Goal: Complete application form

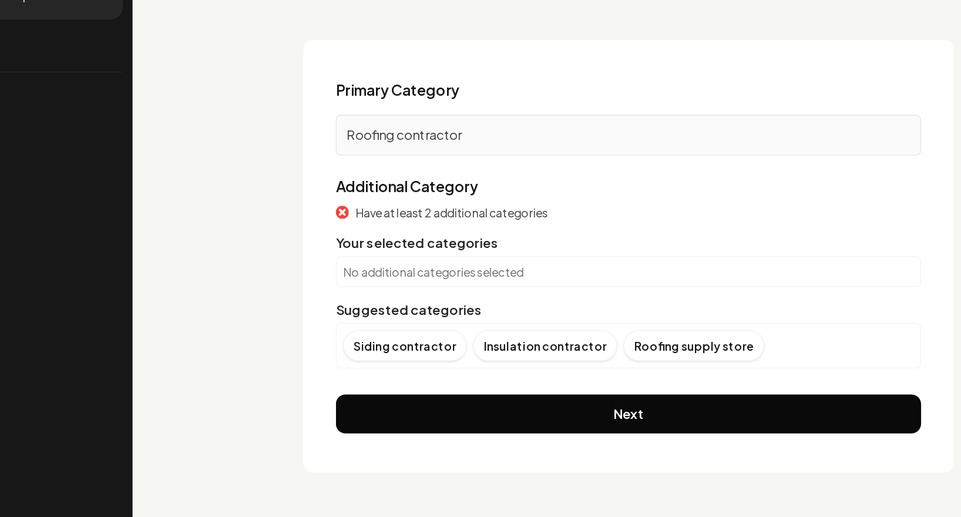
click at [396, 293] on p "No additional categories selected" at bounding box center [602, 299] width 412 height 12
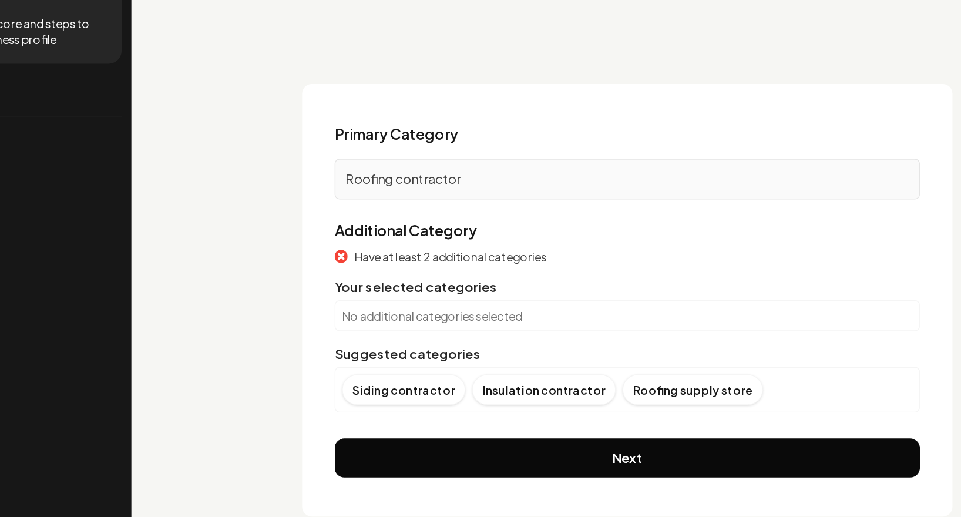
click at [399, 193] on p "Roofing contractor" at bounding box center [603, 200] width 408 height 14
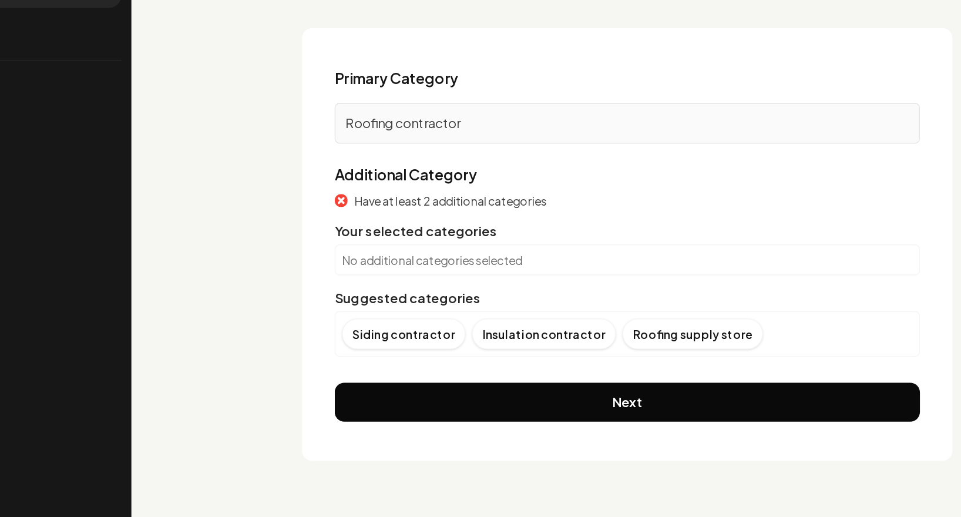
click at [396, 293] on p "No additional categories selected" at bounding box center [602, 299] width 412 height 12
click at [405, 250] on span "Have at least 2 additional categories" at bounding box center [474, 256] width 139 height 12
click at [391, 250] on div "Have at least 2 additional categories Your selected categories No additional ca…" at bounding box center [602, 309] width 423 height 119
click at [391, 288] on div "No additional categories selected" at bounding box center [602, 299] width 423 height 22
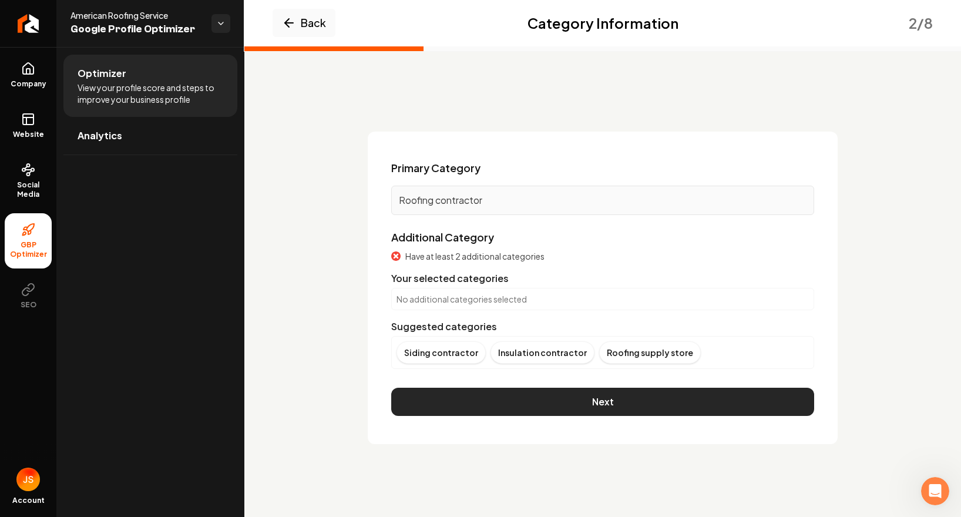
click at [528, 401] on button "Next" at bounding box center [602, 402] width 423 height 28
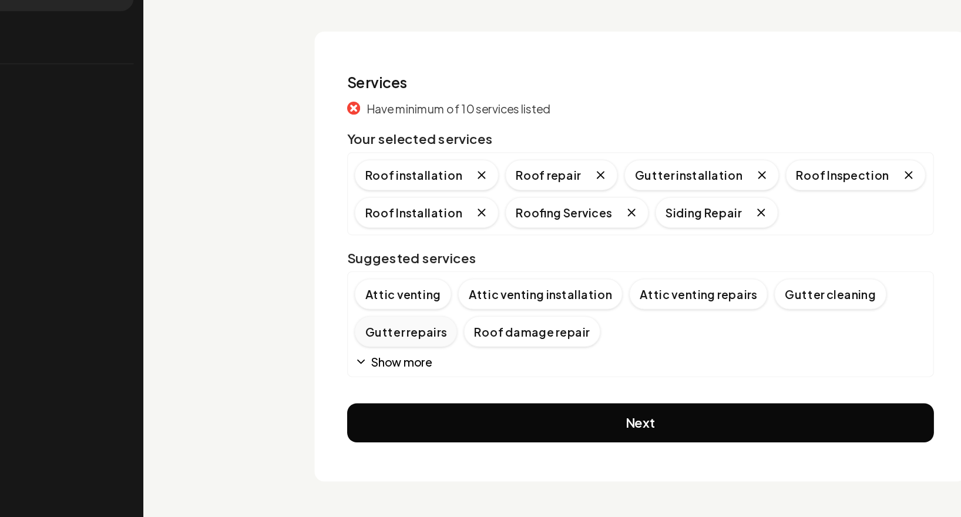
click at [396, 337] on div "Gutter repairs" at bounding box center [433, 348] width 74 height 22
click at [500, 337] on div "Roof inspection" at bounding box center [541, 348] width 82 height 22
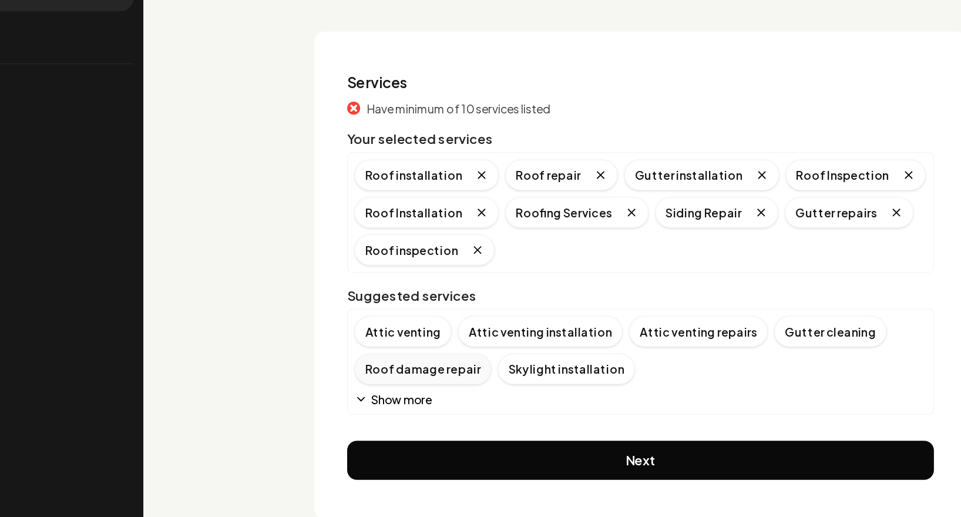
click at [396, 364] on div "Roof damage repair" at bounding box center [445, 375] width 99 height 22
click at [396, 364] on div "Skylight installation" at bounding box center [445, 375] width 99 height 22
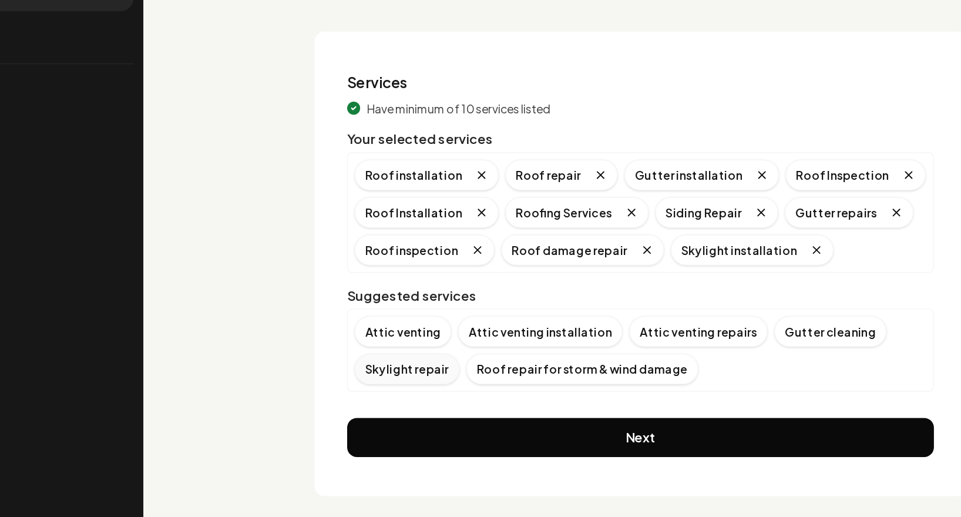
click at [396, 364] on div "Skylight repair" at bounding box center [434, 375] width 76 height 22
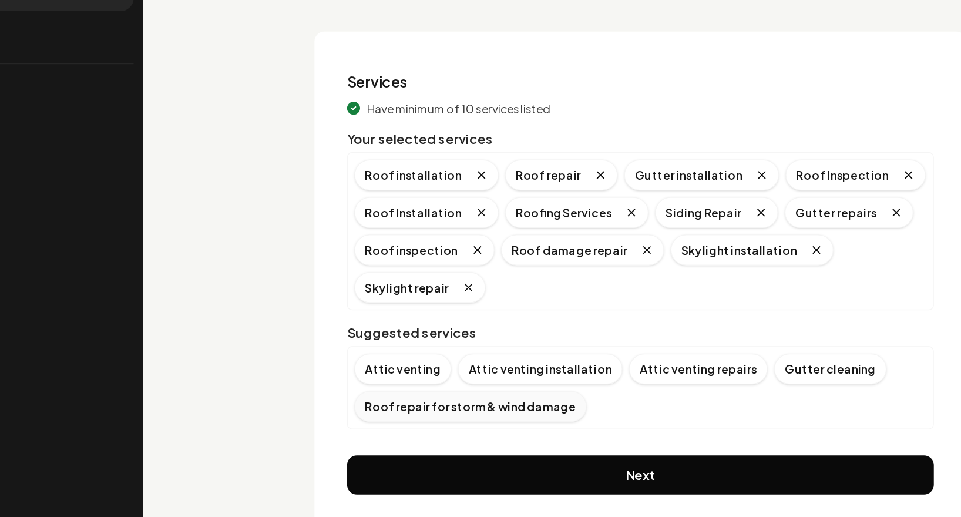
click at [396, 391] on div "Roof repair for storm & wind damage" at bounding box center [479, 402] width 167 height 22
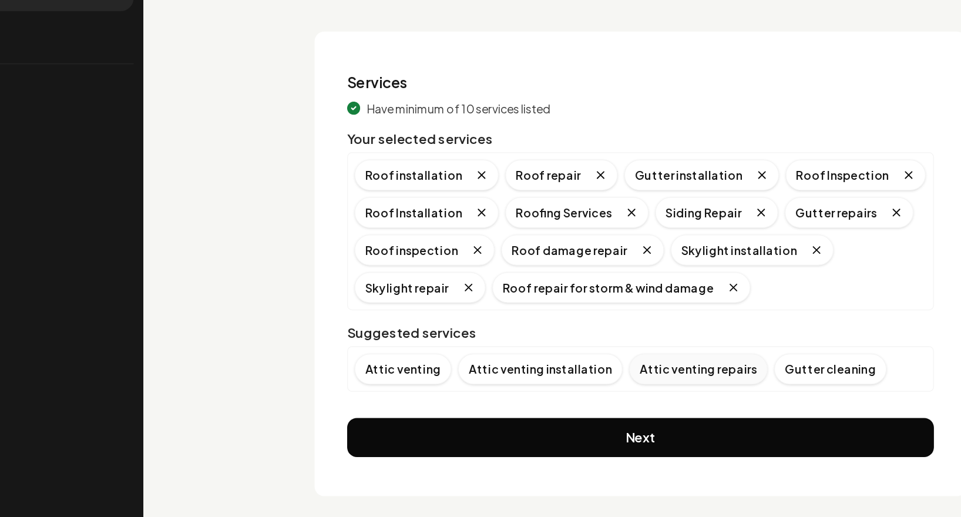
click at [594, 364] on div "Attic venting repairs" at bounding box center [644, 375] width 100 height 22
click at [471, 364] on div "Attic venting installation" at bounding box center [530, 375] width 119 height 22
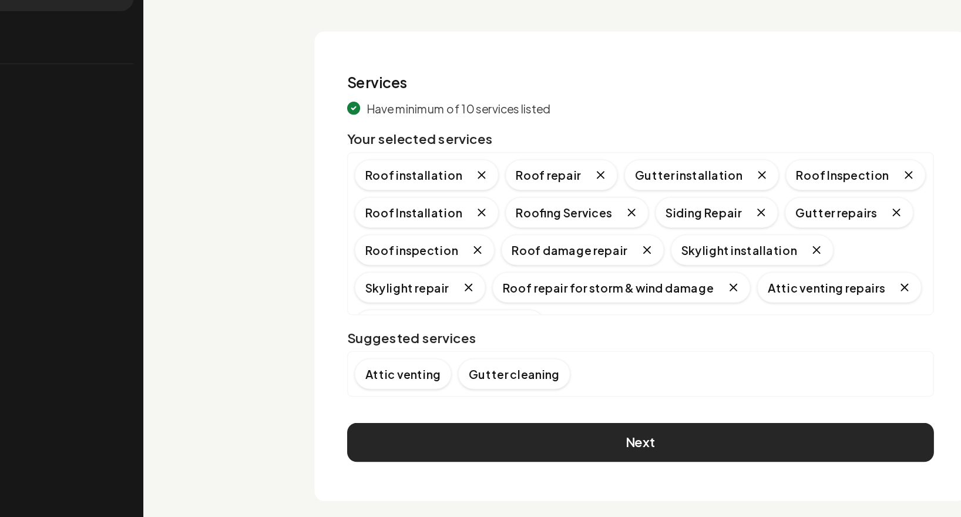
click at [449, 413] on button "Next" at bounding box center [602, 427] width 423 height 28
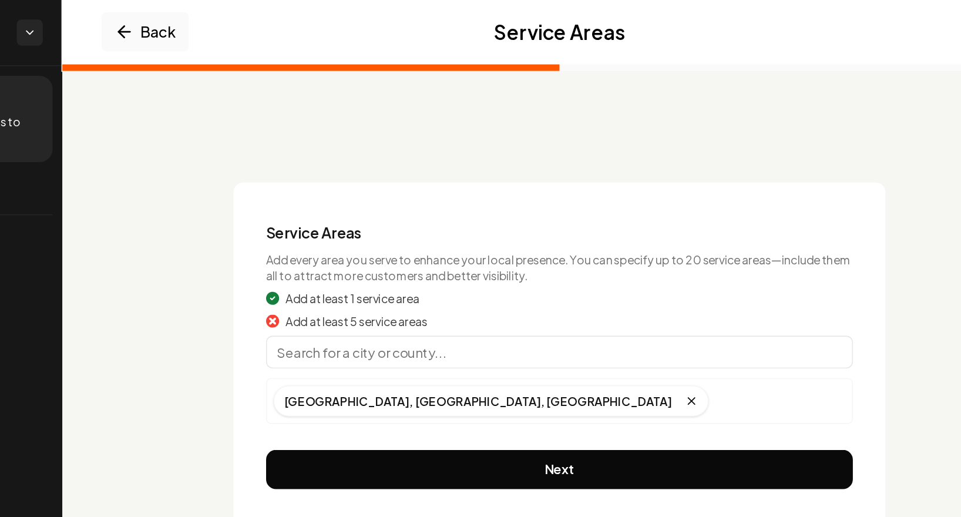
click at [391, 256] on input "Main content area" at bounding box center [602, 253] width 423 height 23
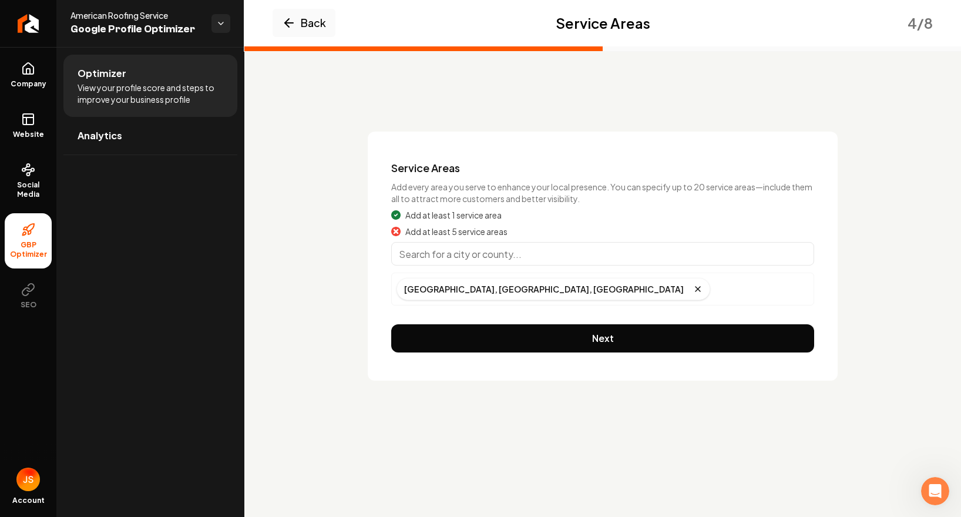
click at [452, 257] on input "Main content area" at bounding box center [602, 253] width 423 height 23
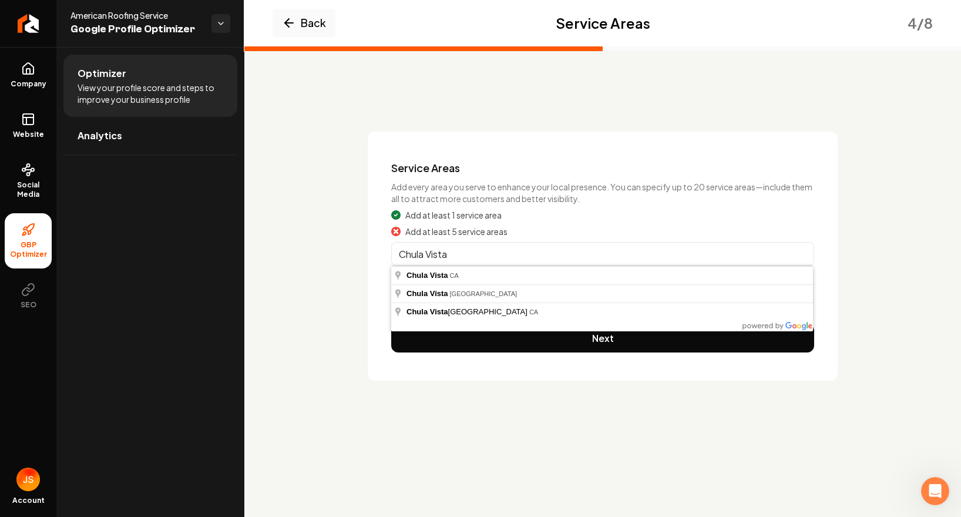
type input "[GEOGRAPHIC_DATA], [GEOGRAPHIC_DATA]"
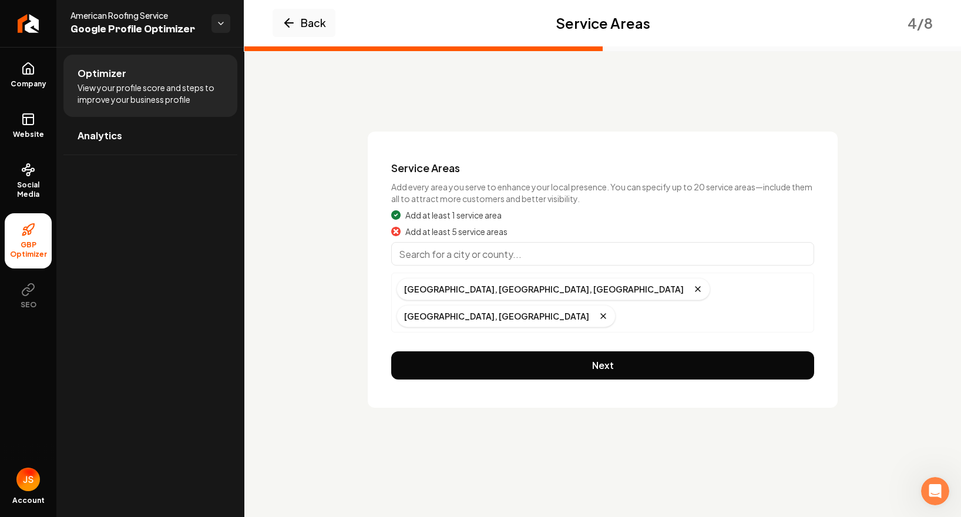
click at [457, 257] on input "Main content area" at bounding box center [602, 253] width 423 height 23
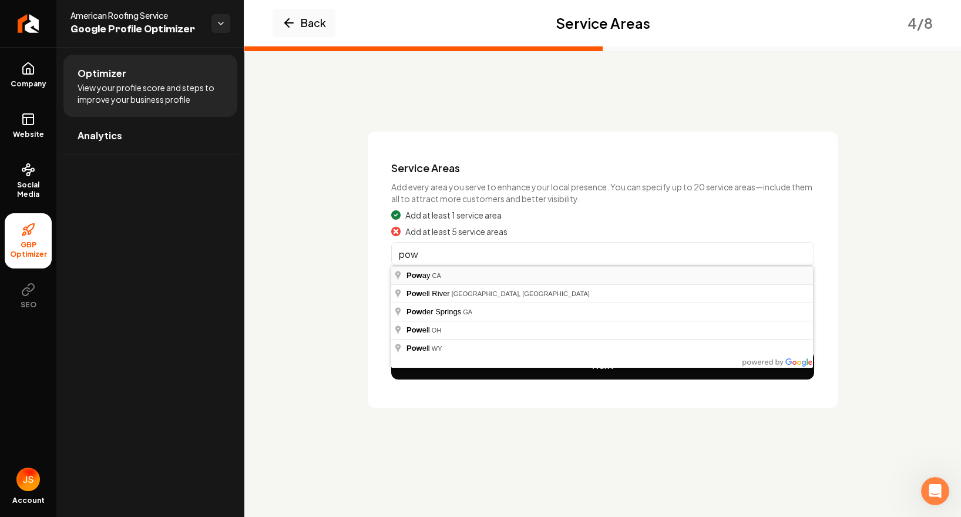
type input "Poway, [GEOGRAPHIC_DATA]"
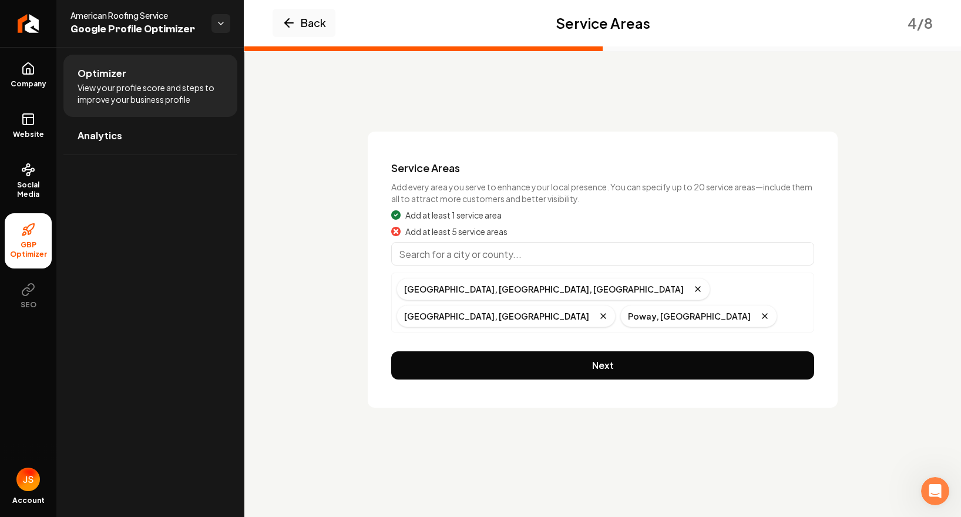
click at [470, 261] on input "Main content area" at bounding box center [602, 253] width 423 height 23
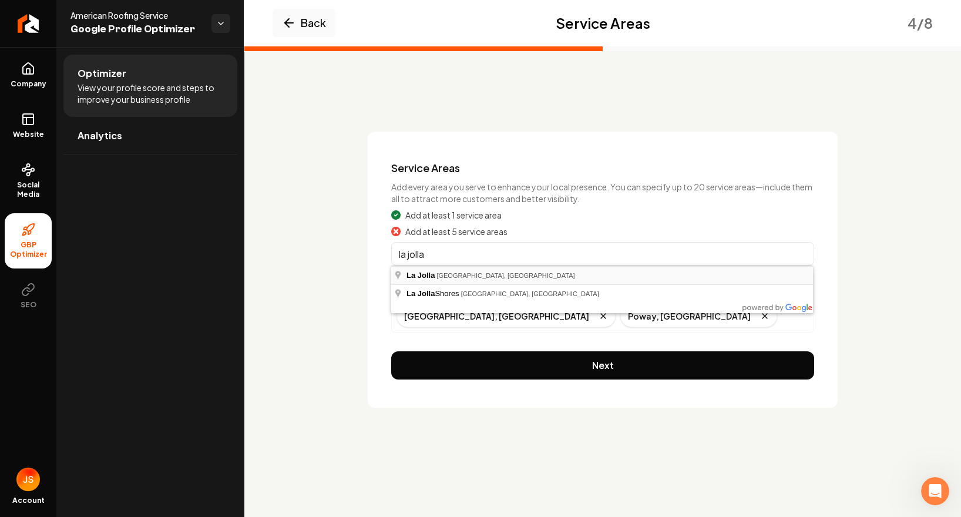
type input "La Jolla, [GEOGRAPHIC_DATA], [GEOGRAPHIC_DATA]"
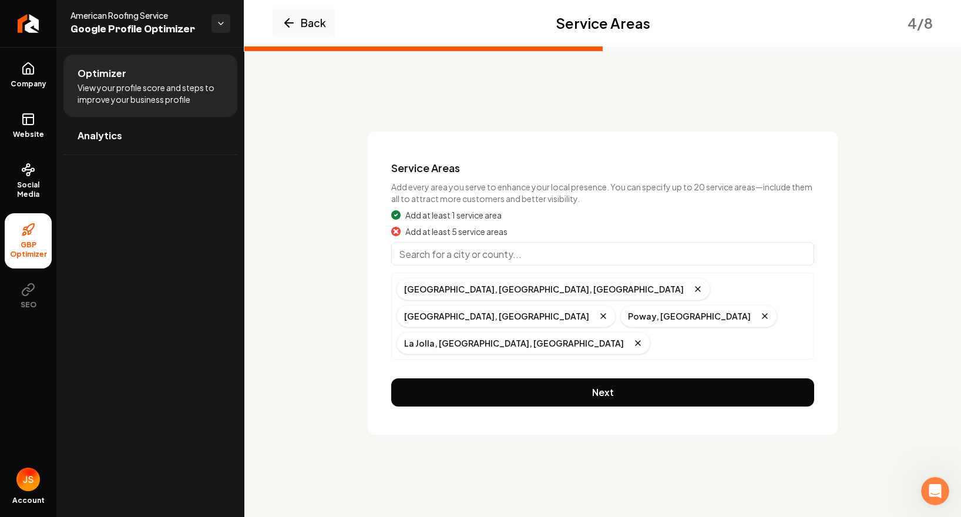
click at [454, 255] on input "Main content area" at bounding box center [602, 253] width 423 height 23
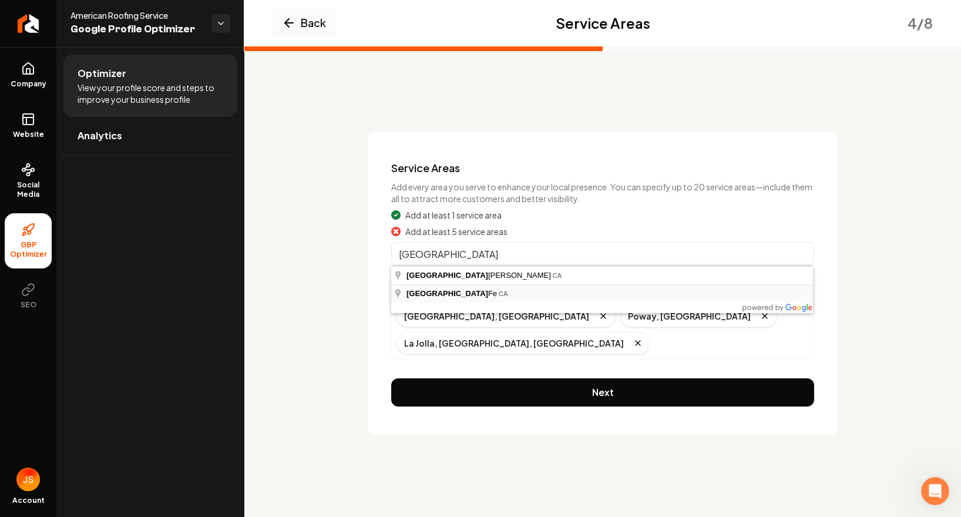
type input "[GEOGRAPHIC_DATA], [GEOGRAPHIC_DATA]"
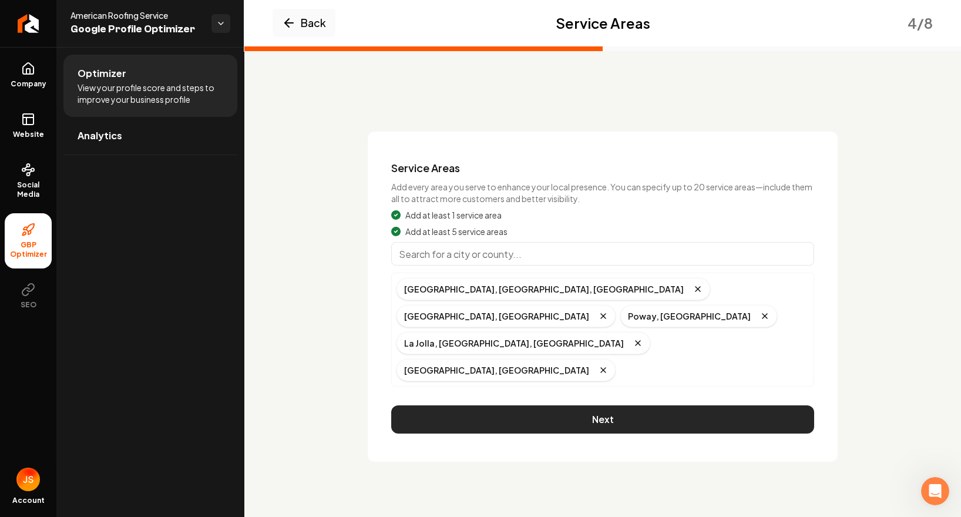
click at [581, 405] on button "Next" at bounding box center [602, 419] width 423 height 28
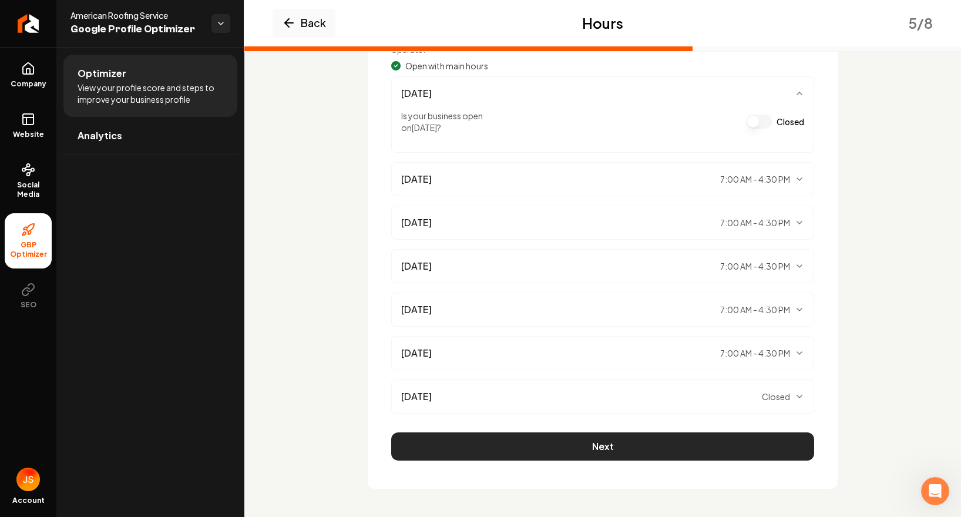
scroll to position [161, 0]
click at [592, 439] on button "Next" at bounding box center [602, 446] width 423 height 28
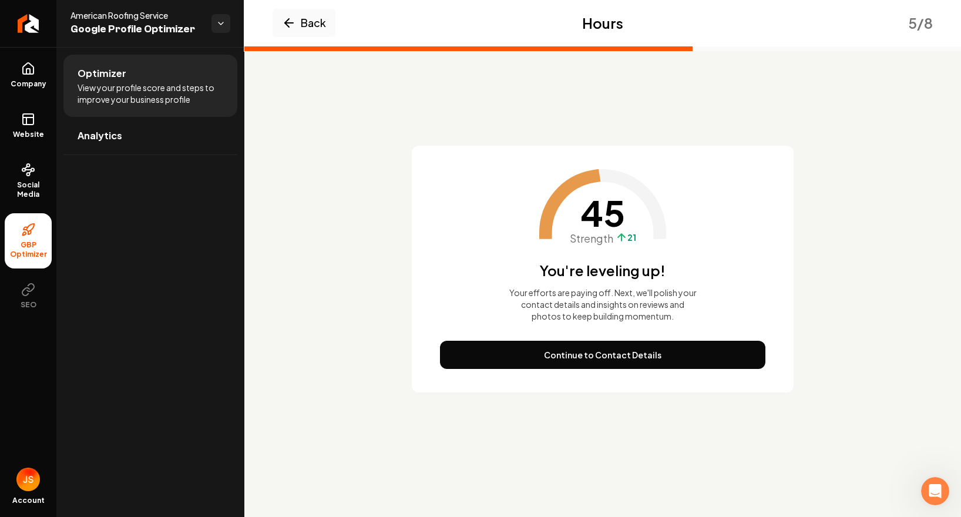
scroll to position [0, 0]
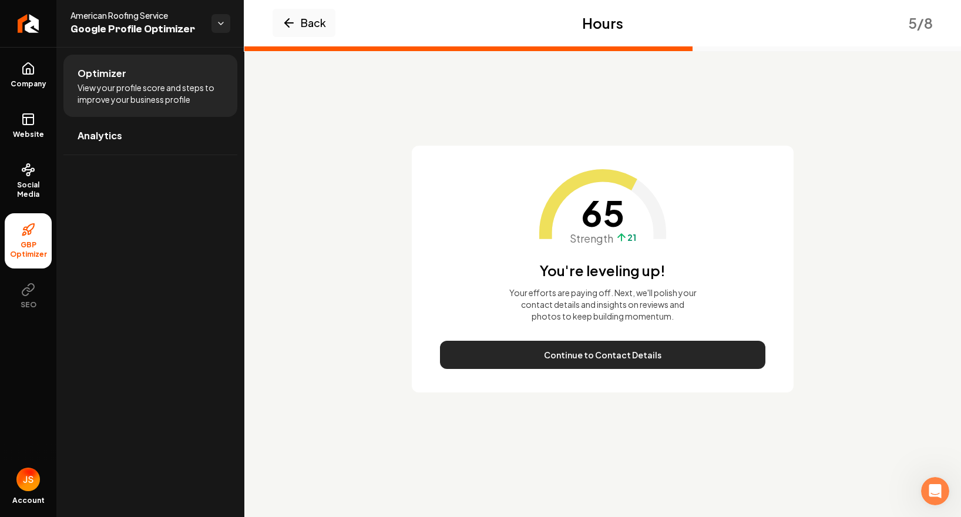
click at [613, 365] on button "Continue to Contact Details" at bounding box center [602, 355] width 325 height 28
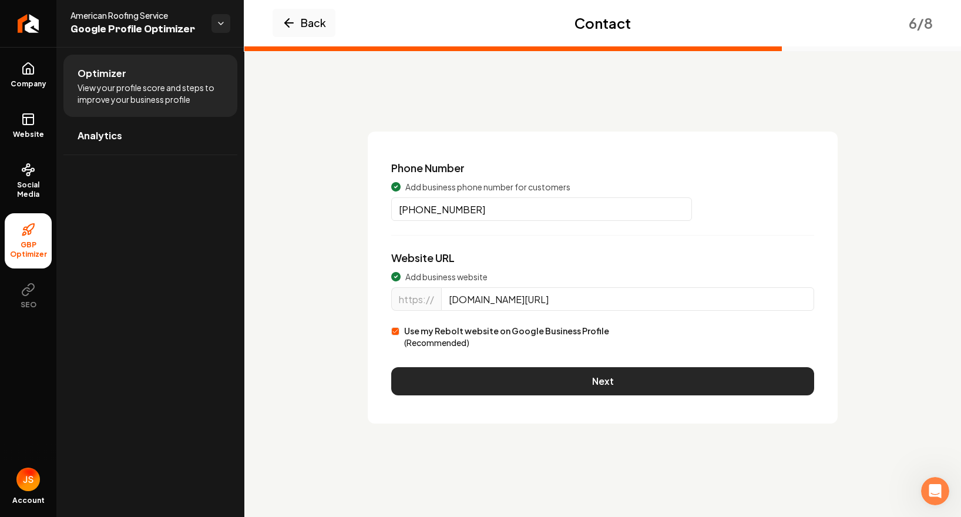
click at [573, 384] on button "Next" at bounding box center [602, 381] width 423 height 28
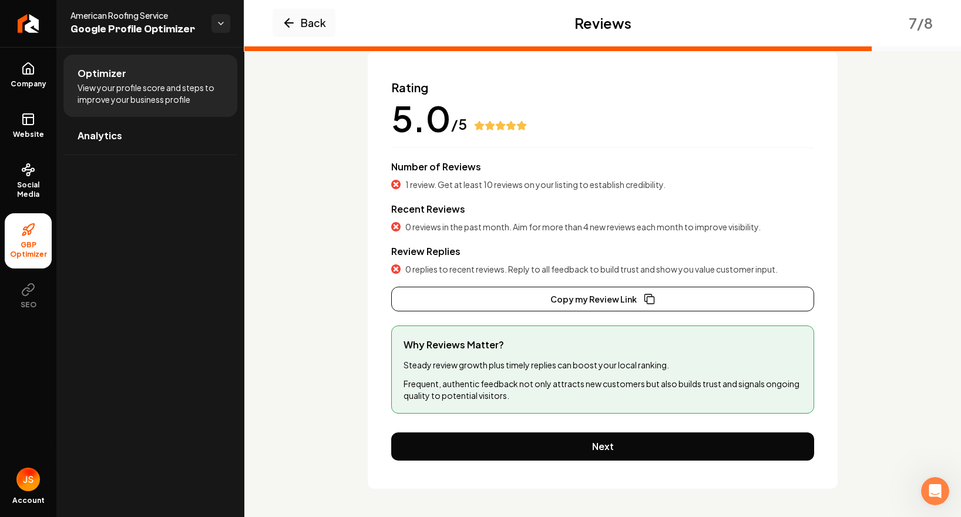
scroll to position [80, 0]
click at [586, 307] on button "Copy my Review Link" at bounding box center [602, 299] width 423 height 25
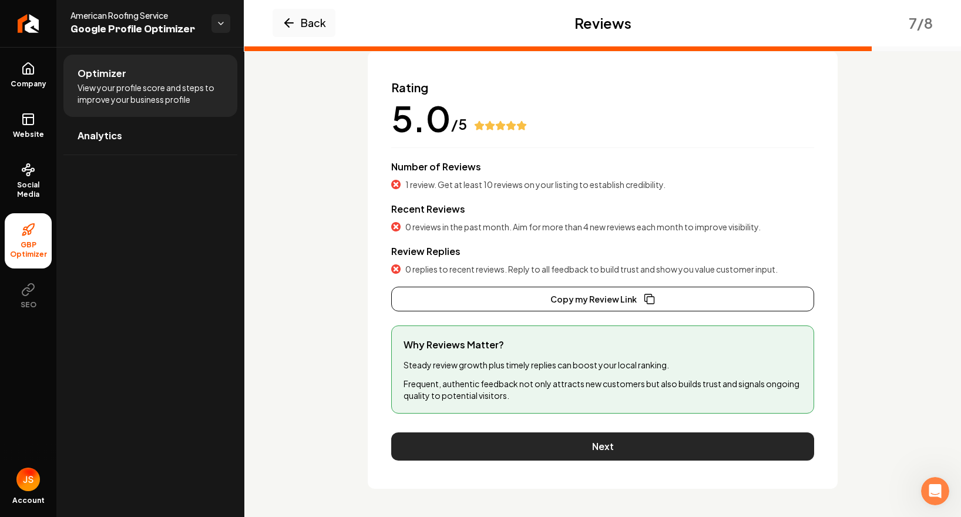
click at [603, 440] on button "Next" at bounding box center [602, 446] width 423 height 28
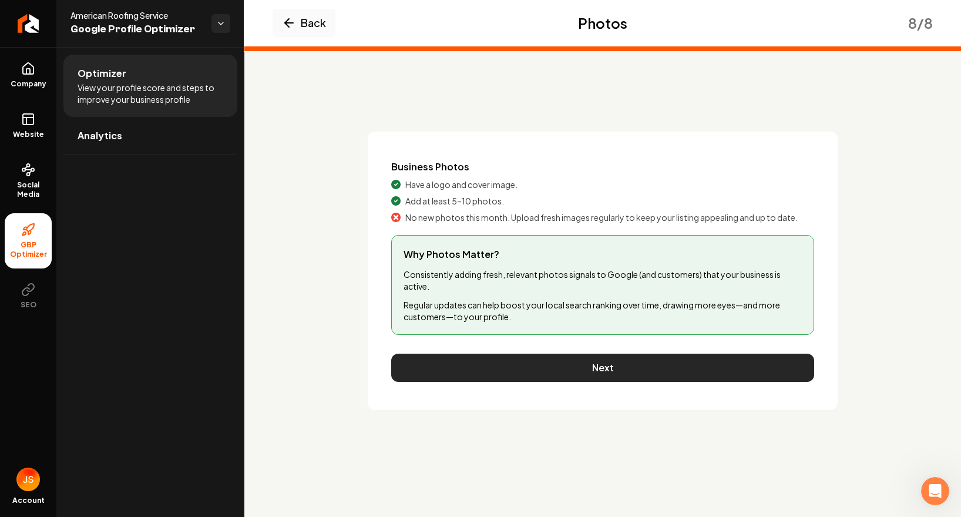
click at [580, 363] on button "Next" at bounding box center [602, 368] width 423 height 28
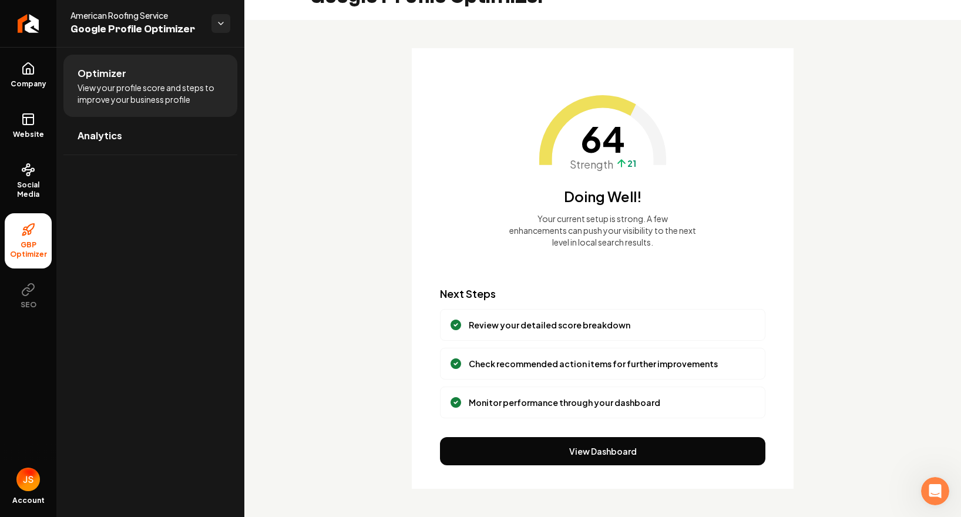
scroll to position [27, 0]
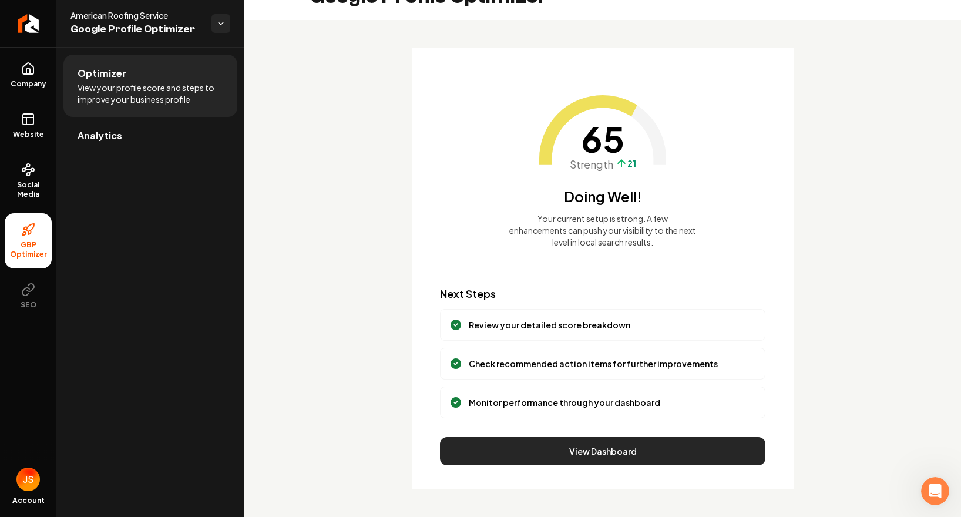
click at [602, 454] on button "View Dashboard" at bounding box center [602, 451] width 325 height 28
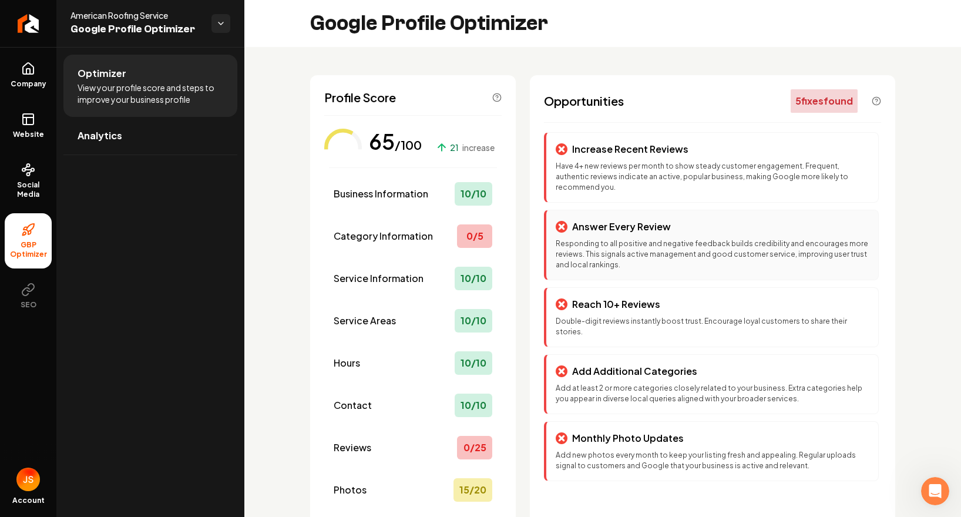
scroll to position [0, 0]
click at [813, 103] on div "5 fix es found" at bounding box center [824, 100] width 67 height 23
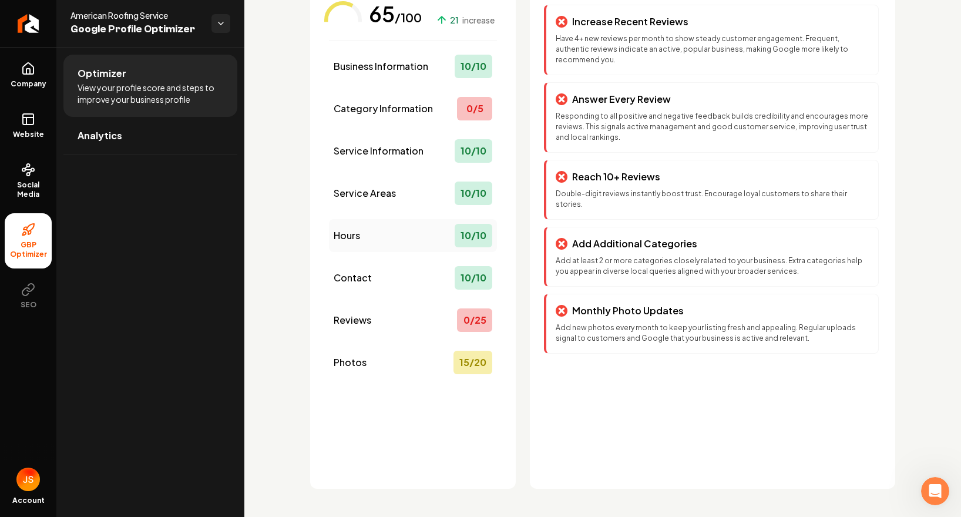
scroll to position [127, 0]
click at [43, 292] on button "SEO" at bounding box center [28, 296] width 47 height 46
click at [29, 301] on span "SEO" at bounding box center [28, 304] width 25 height 9
click at [31, 181] on span "Social Media" at bounding box center [28, 189] width 47 height 19
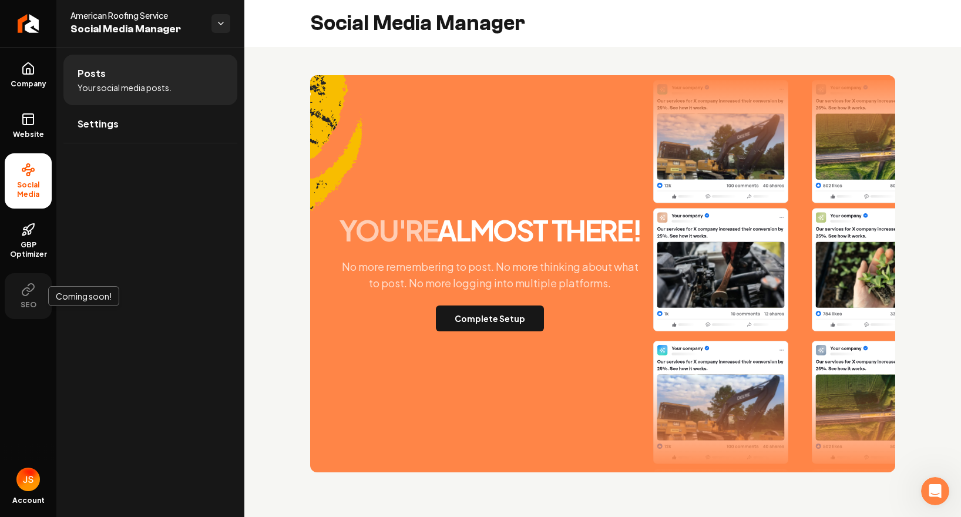
click at [32, 288] on icon at bounding box center [28, 289] width 14 height 14
click at [34, 247] on span "GBP Optimizer" at bounding box center [28, 249] width 47 height 19
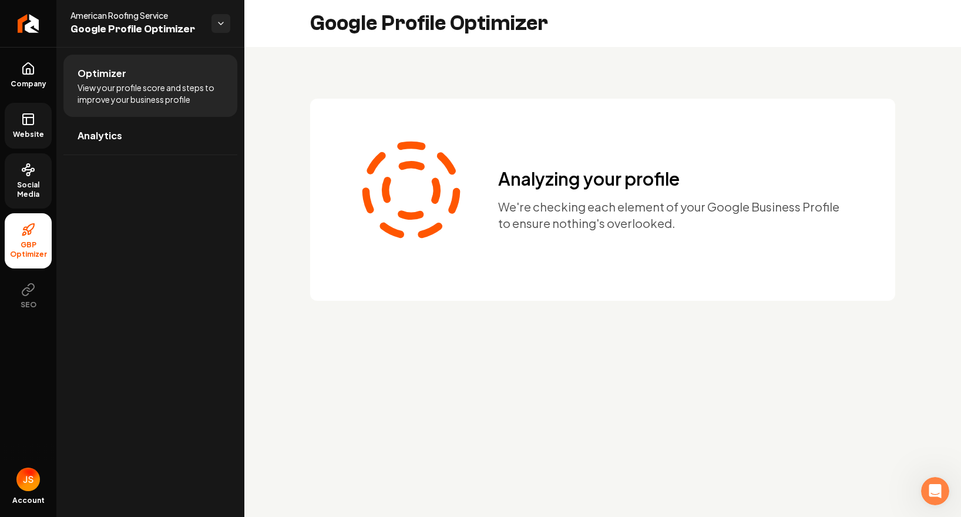
click at [31, 134] on span "Website" at bounding box center [28, 134] width 41 height 9
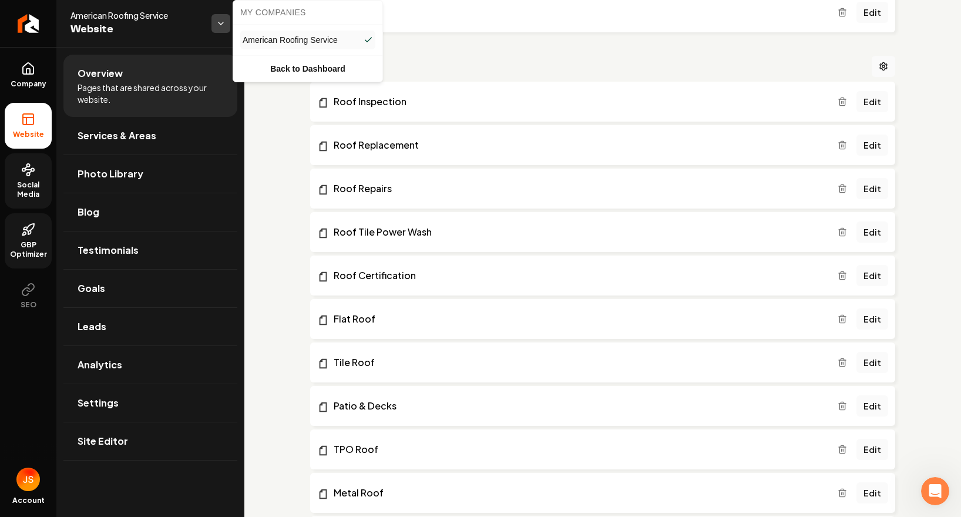
click at [225, 31] on html "Company Website Social Media GBP Optimizer SEO Account American Roofing Service…" at bounding box center [480, 258] width 961 height 517
click at [487, 66] on html "Company Website Social Media GBP Optimizer SEO Account American Roofing Service…" at bounding box center [480, 258] width 961 height 517
